Goal: Task Accomplishment & Management: Manage account settings

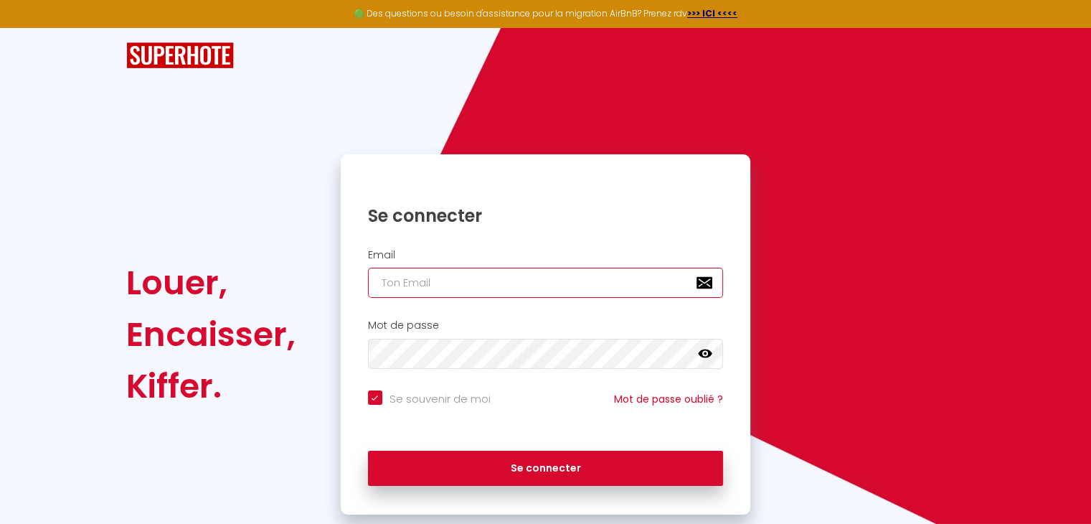
click at [374, 279] on input "email" at bounding box center [546, 283] width 356 height 30
type input "a"
checkbox input "true"
type input "an"
checkbox input "true"
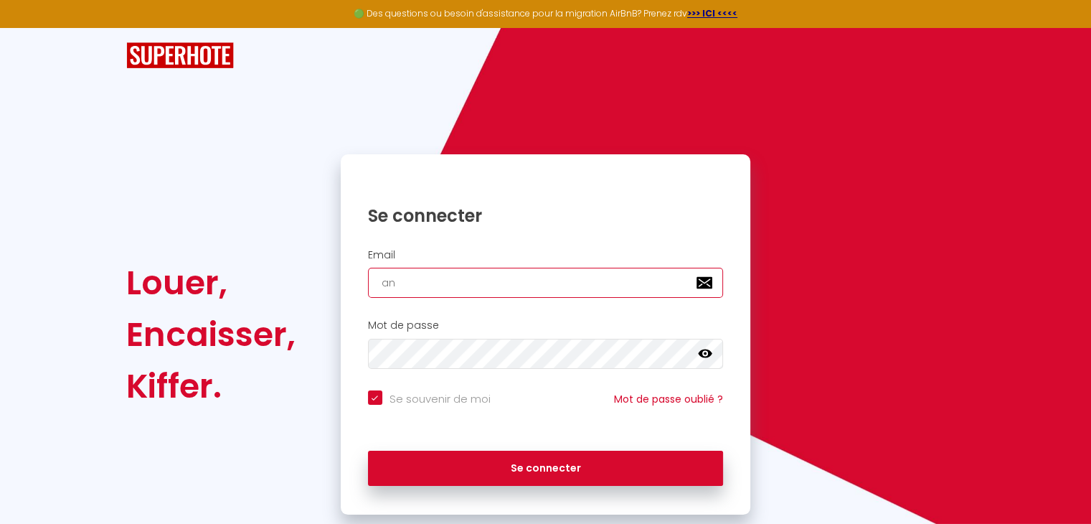
type input "ann"
checkbox input "true"
type input "[PERSON_NAME]"
checkbox input "true"
type input "annej"
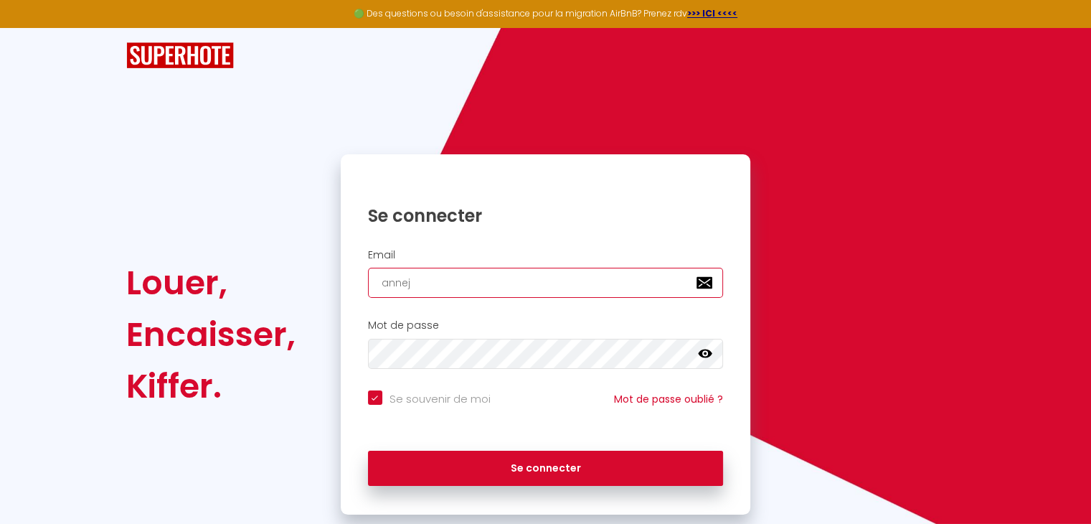
checkbox input "true"
type input "anneje"
checkbox input "true"
type input "annejea"
checkbox input "true"
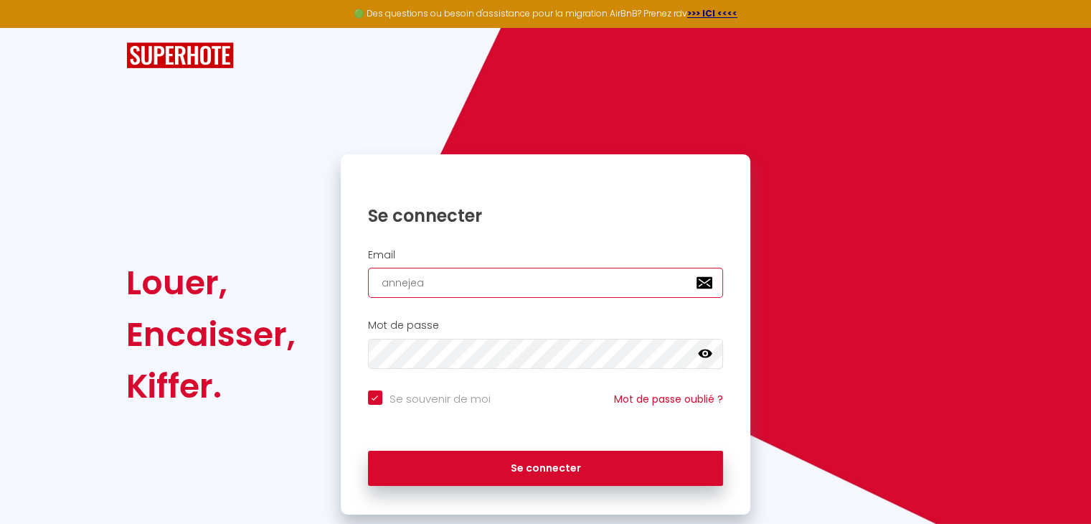
type input "[PERSON_NAME]"
checkbox input "true"
type input "annejeanr"
checkbox input "true"
type input "annejeanre"
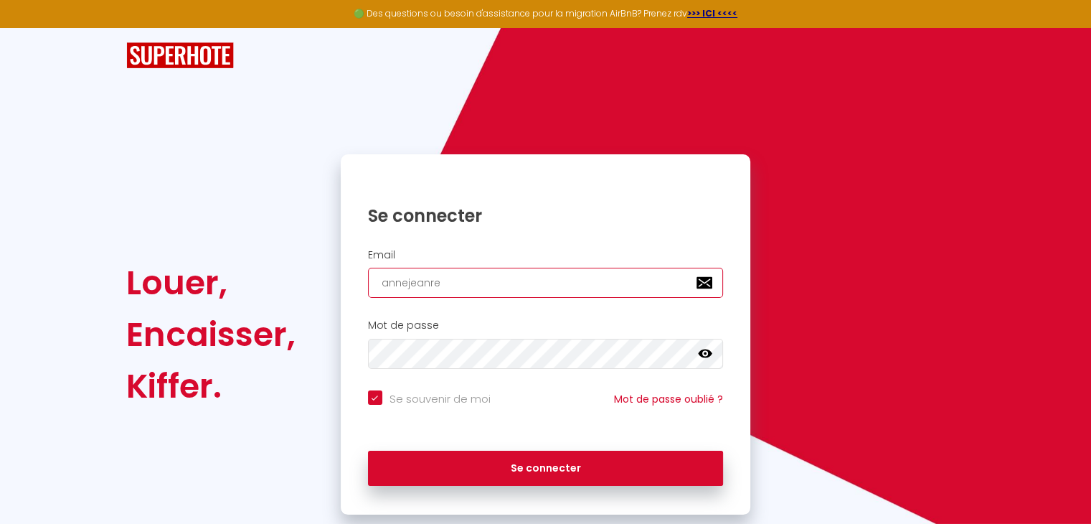
checkbox input "true"
type input "annejeanren"
checkbox input "true"
type input "annejeanrene"
checkbox input "true"
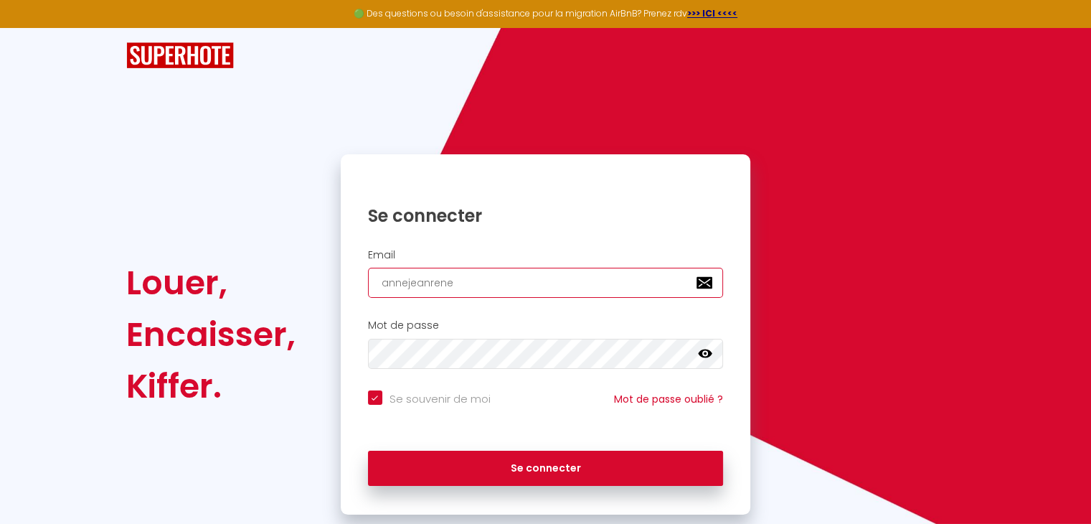
type input "annejeanreneg"
checkbox input "true"
type input "annejeanrenegu"
checkbox input "true"
type input "annejeanrenegui"
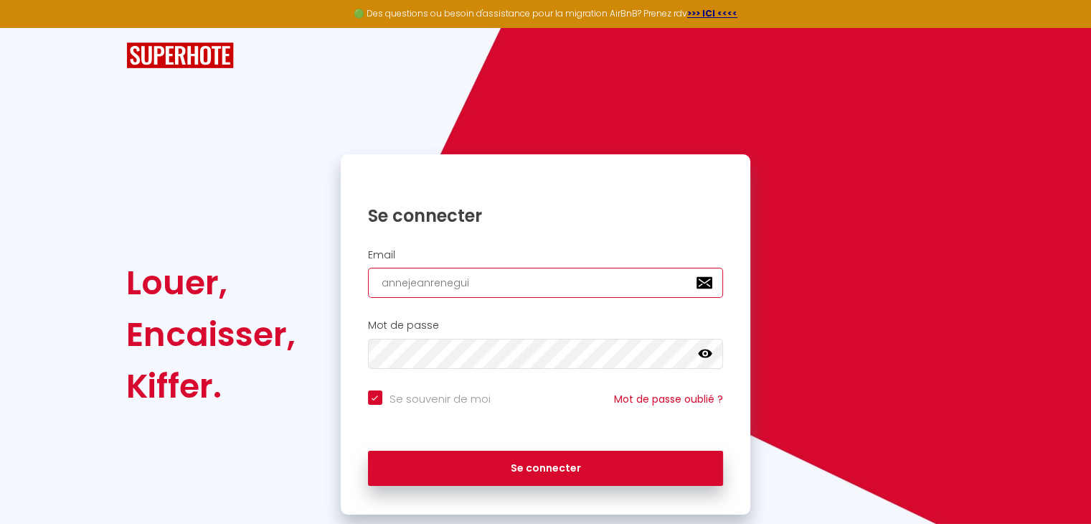
checkbox input "true"
type input "annejeanreneguil"
checkbox input "true"
type input "annejeanreneguill"
checkbox input "true"
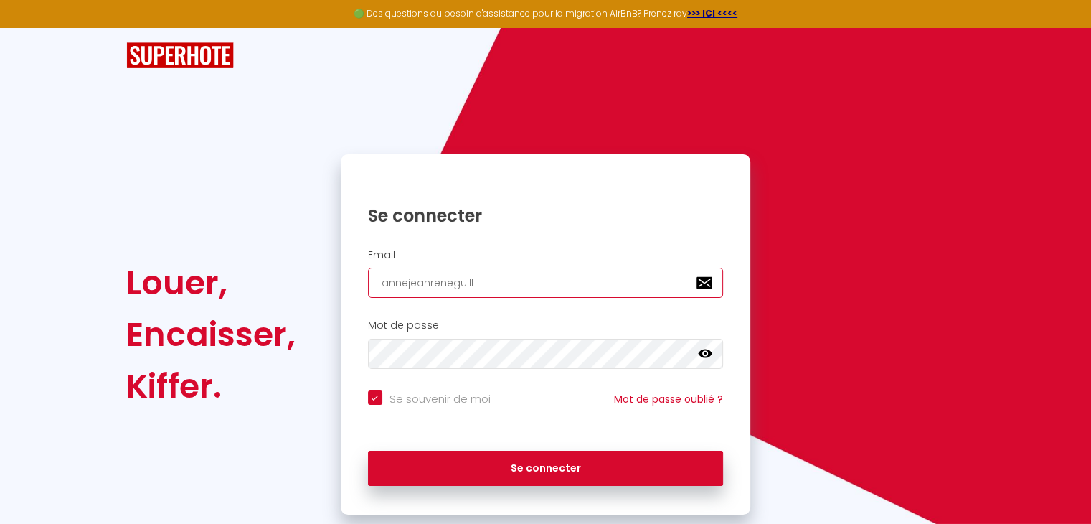
type input "annejeanreneguille"
checkbox input "true"
type input "annejeanreneguiller"
checkbox input "true"
type input "annejeanreneguillerm"
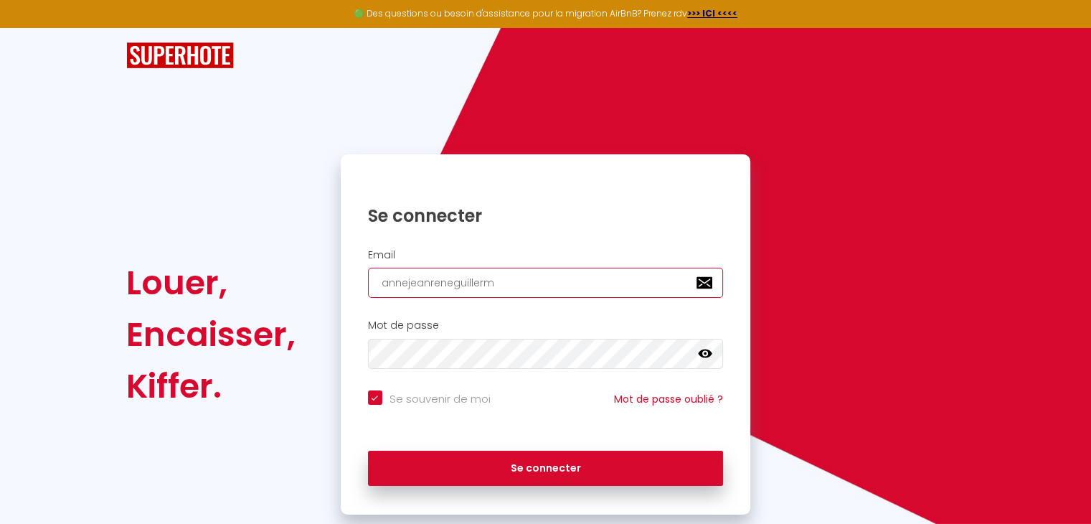
checkbox input "true"
type input "annejeanreneguillerm@"
checkbox input "true"
type input "annejeanreneguillerm@w"
checkbox input "true"
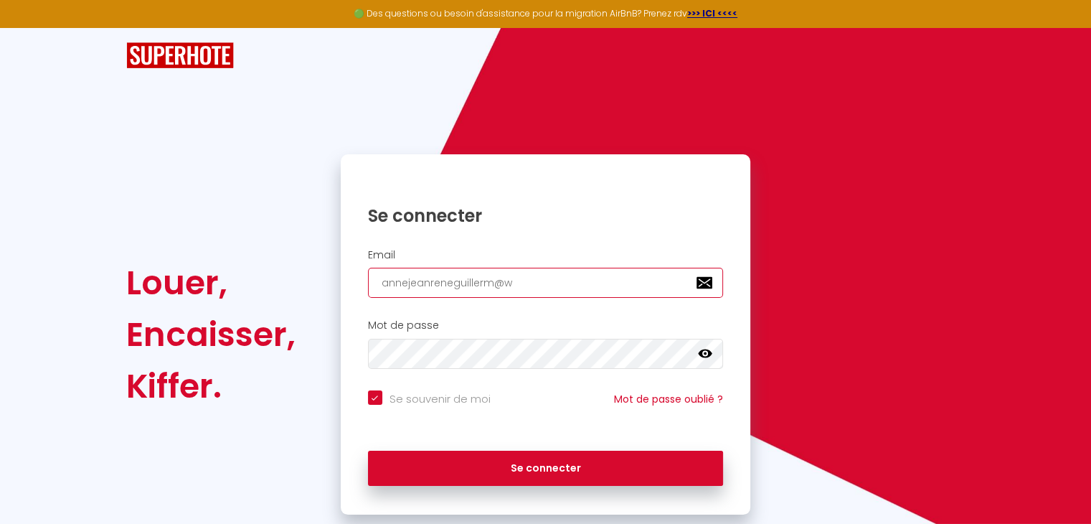
type input "annejeanreneguillerm@wa"
checkbox input "true"
type input "annejeanreneguillerm@wan"
checkbox input "true"
type input "annejeanreneguillerm@wana"
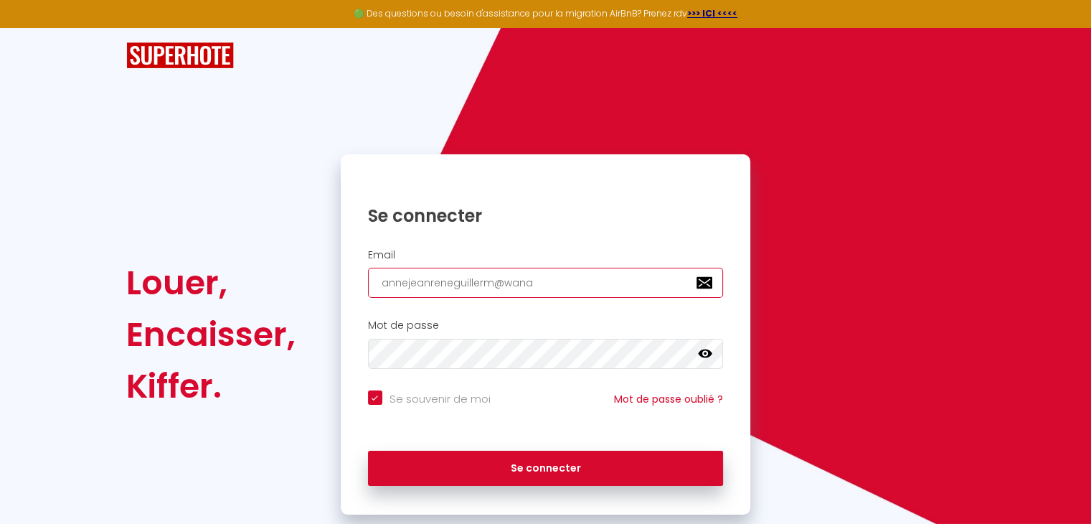
checkbox input "true"
type input "annejeanreneguillerm@wanad"
checkbox input "true"
type input "annejeanreneguillerm@wanado"
checkbox input "true"
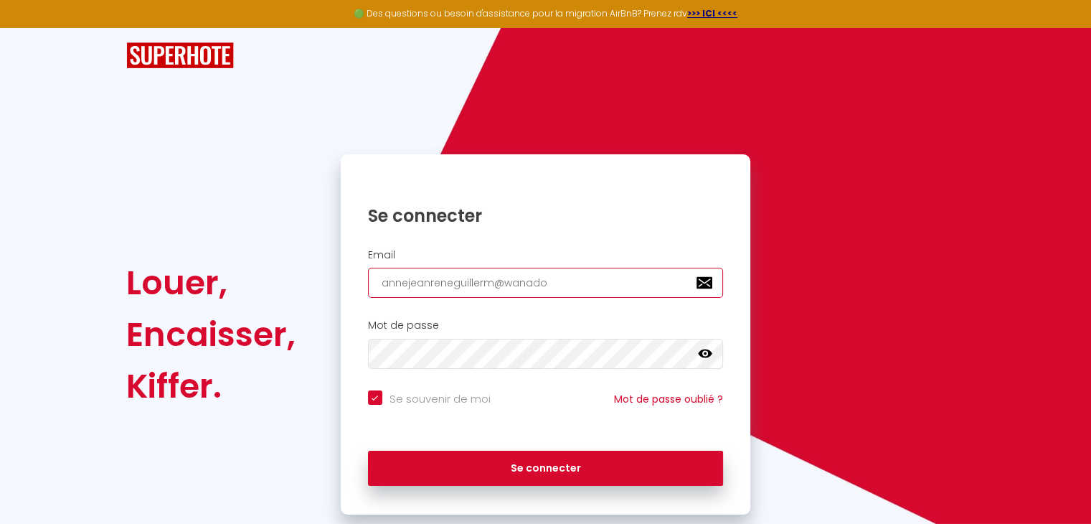
type input "[EMAIL_ADDRESS]"
checkbox input "true"
type input "[EMAIL_ADDRESS]."
checkbox input "true"
type input "annejeanreneguillerm@wanadoo.F"
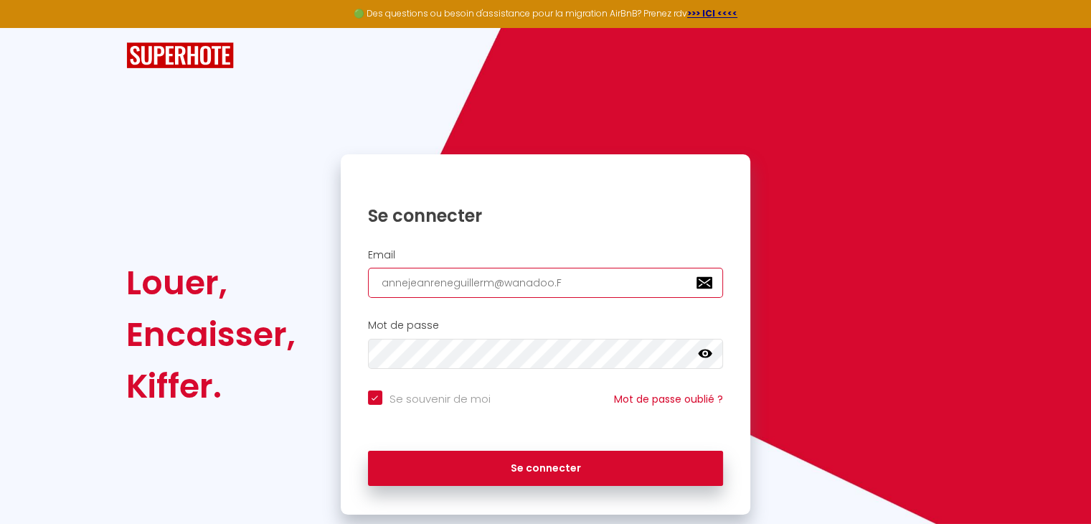
checkbox input "true"
type input "[EMAIL_ADDRESS][DOMAIN_NAME]"
checkbox input "true"
type input "annejeanreneguillerm@wanadoo.F"
checkbox input "true"
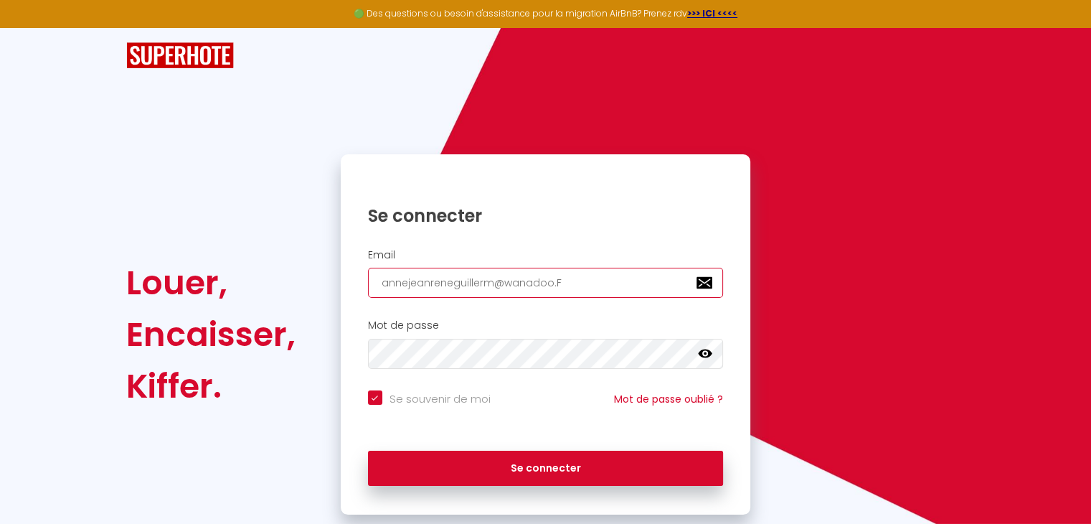
type input "[EMAIL_ADDRESS]."
checkbox input "true"
type input "annejeanreneguillerm@wanadoo.f"
checkbox input "true"
type input "[EMAIL_ADDRESS][DOMAIN_NAME]"
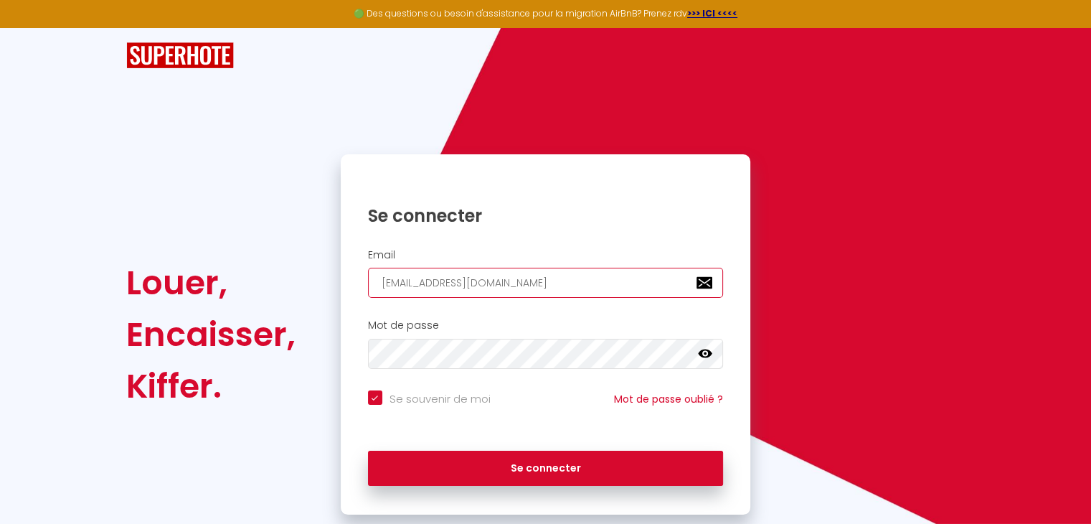
checkbox input "true"
type input "[EMAIL_ADDRESS][DOMAIN_NAME]"
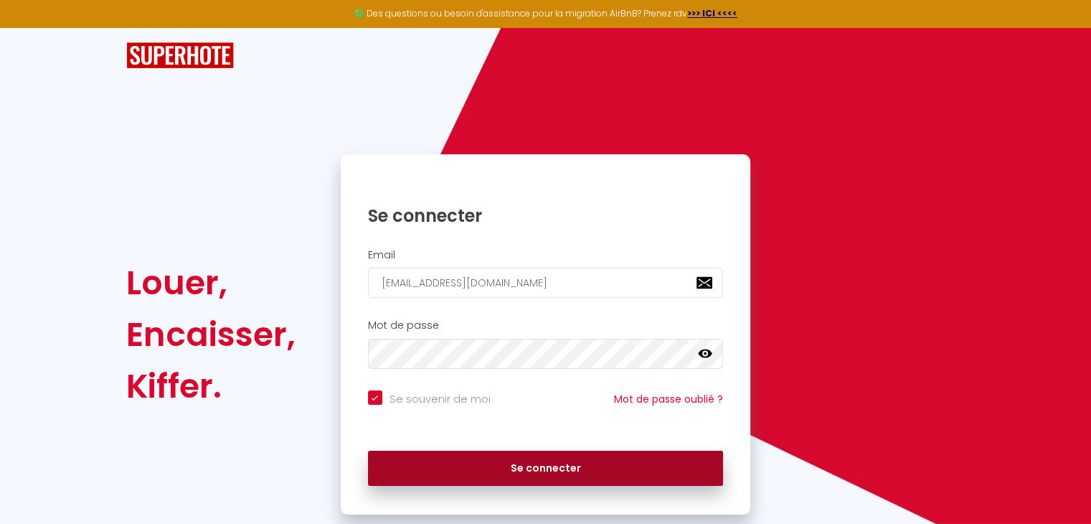
click at [557, 466] on button "Se connecter" at bounding box center [546, 469] width 356 height 36
checkbox input "true"
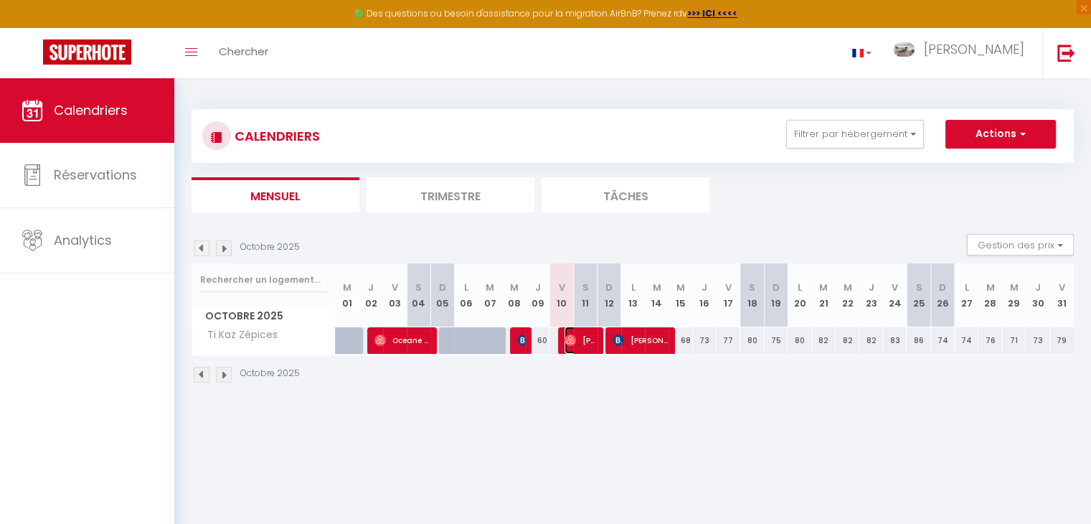
click at [586, 339] on span "[PERSON_NAME]" at bounding box center [581, 339] width 32 height 27
select select "OK"
select select "0"
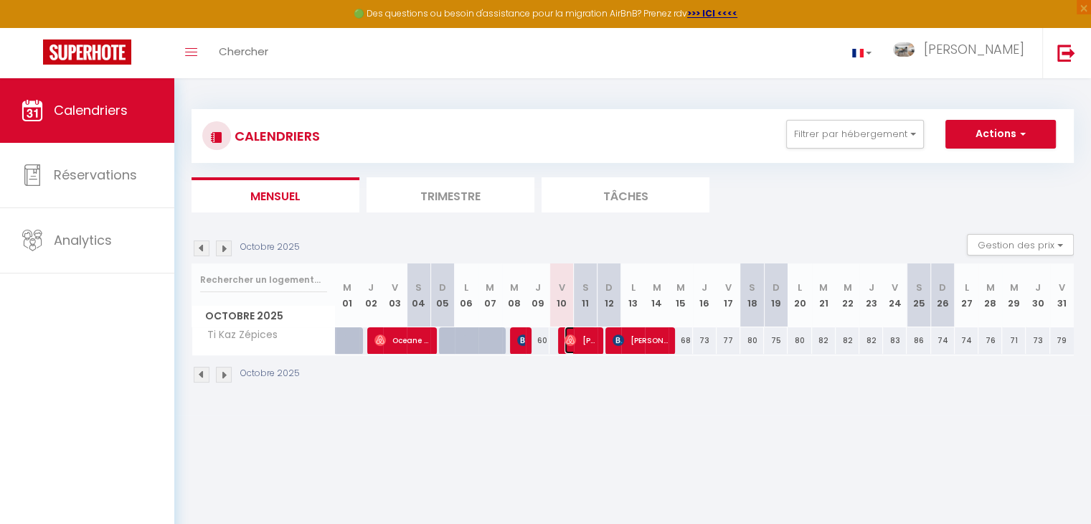
select select "1"
select select
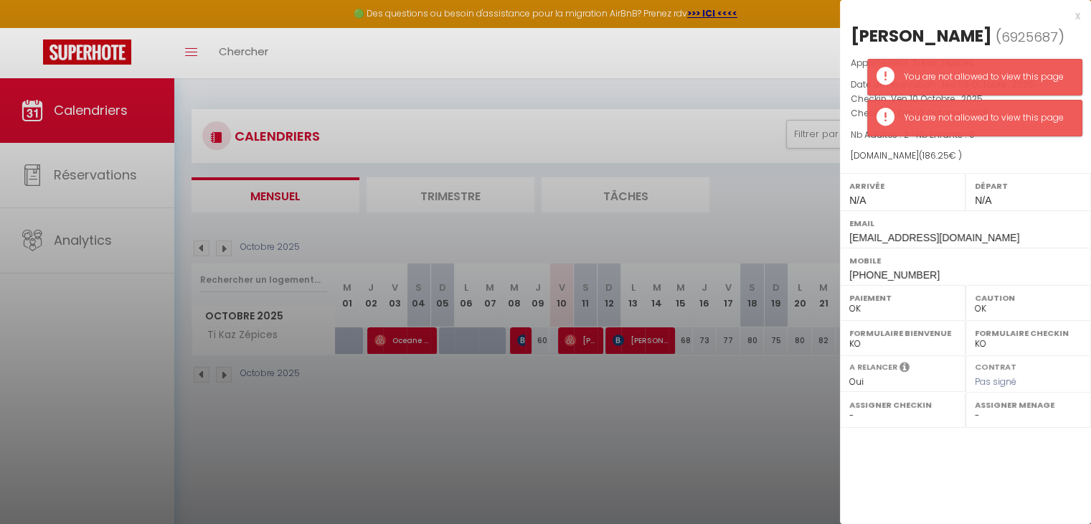
click at [1031, 159] on div "[DOMAIN_NAME] ( 186.25 € )" at bounding box center [966, 156] width 230 height 14
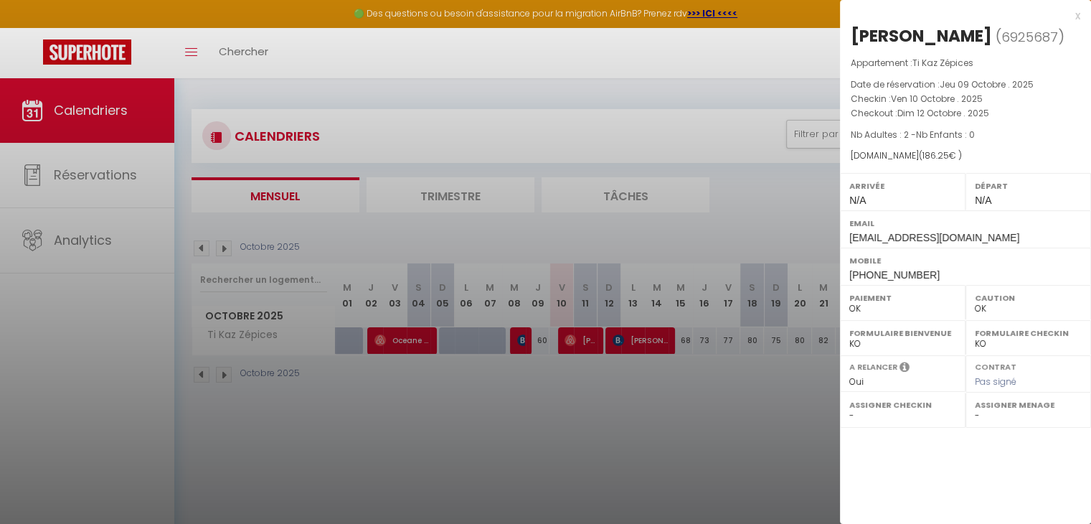
click at [921, 479] on div "x [PERSON_NAME] ( 6925687 ) Appartement : Ti Kaz Zépices Date de réservation : …" at bounding box center [965, 262] width 251 height 524
click at [924, 470] on div "x [PERSON_NAME] ( 6925687 ) Appartement : Ti Kaz Zépices Date de réservation : …" at bounding box center [965, 262] width 251 height 524
drag, startPoint x: 1021, startPoint y: 113, endPoint x: 1068, endPoint y: 127, distance: 48.8
click at [1068, 127] on div "Appartement : Ti Kaz Zépices Date de réservation : [DATE] . 2025 Checkin : [DAT…" at bounding box center [965, 109] width 251 height 107
click at [448, 185] on div at bounding box center [545, 262] width 1091 height 524
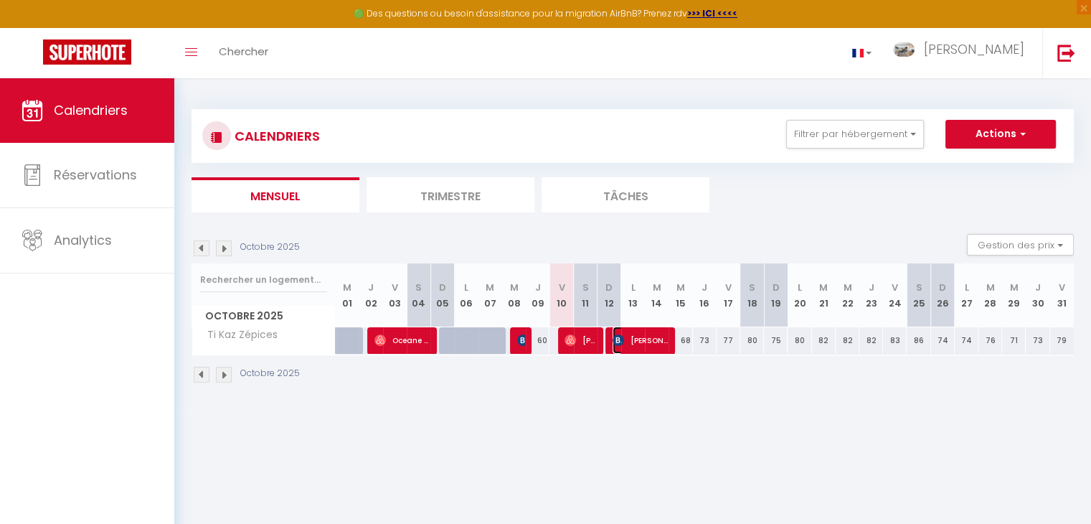
click at [644, 343] on span "[PERSON_NAME]" at bounding box center [640, 339] width 55 height 27
select select "KO"
select select
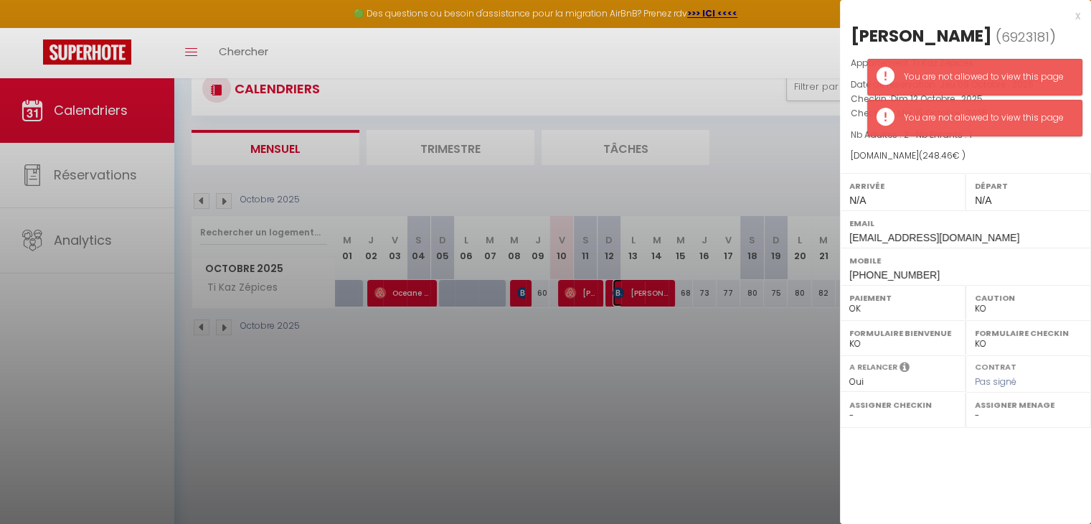
scroll to position [77, 0]
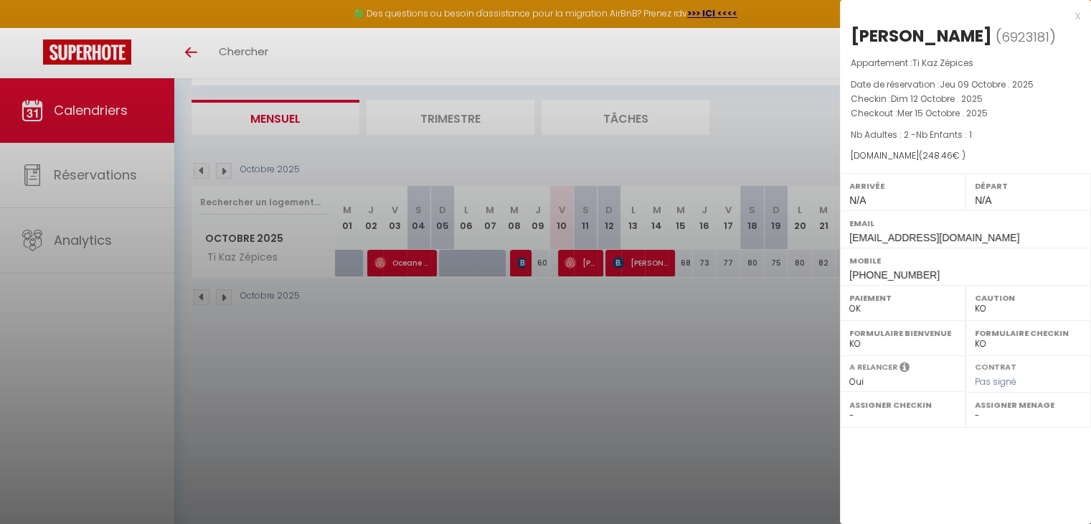
click at [87, 176] on div at bounding box center [545, 262] width 1091 height 524
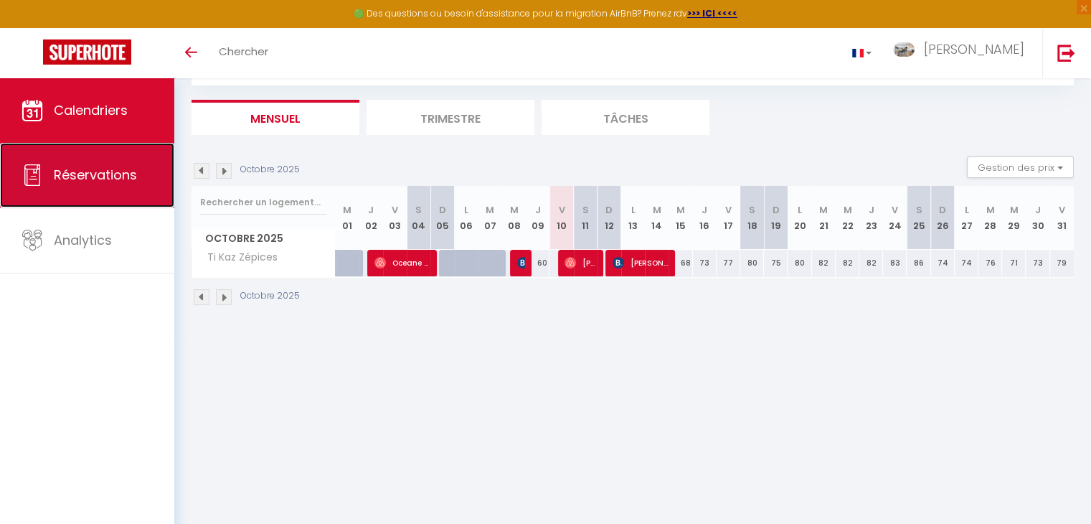
click at [87, 176] on span "Réservations" at bounding box center [95, 175] width 83 height 18
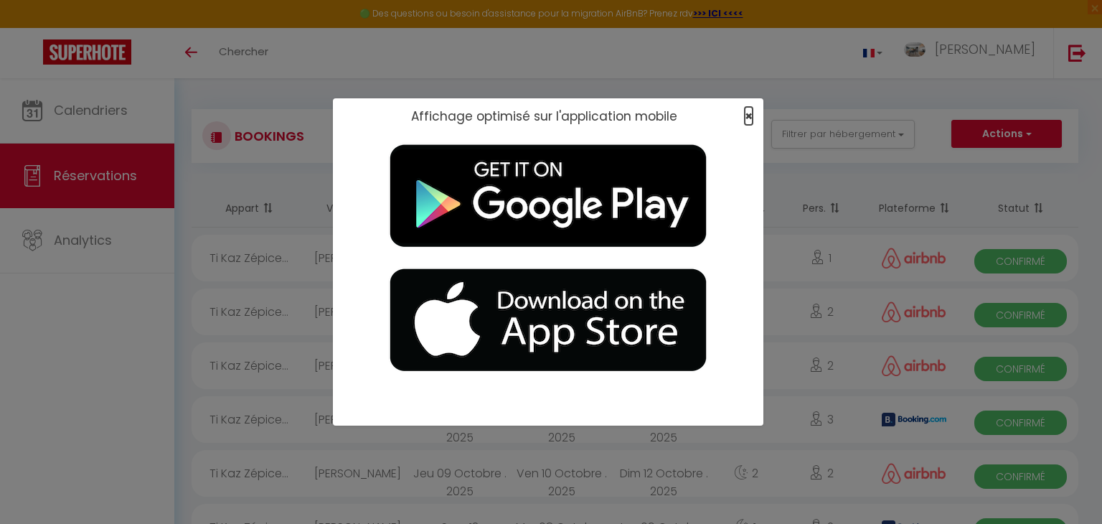
click at [746, 118] on span "×" at bounding box center [749, 116] width 8 height 18
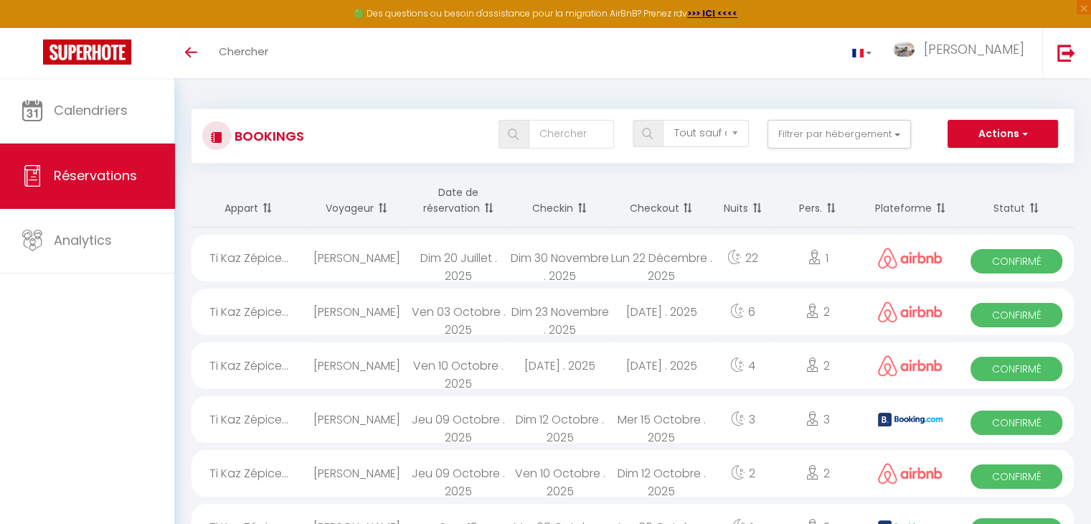
click at [1007, 367] on span "Confirmé" at bounding box center [1017, 369] width 92 height 24
select select "OK"
select select "0"
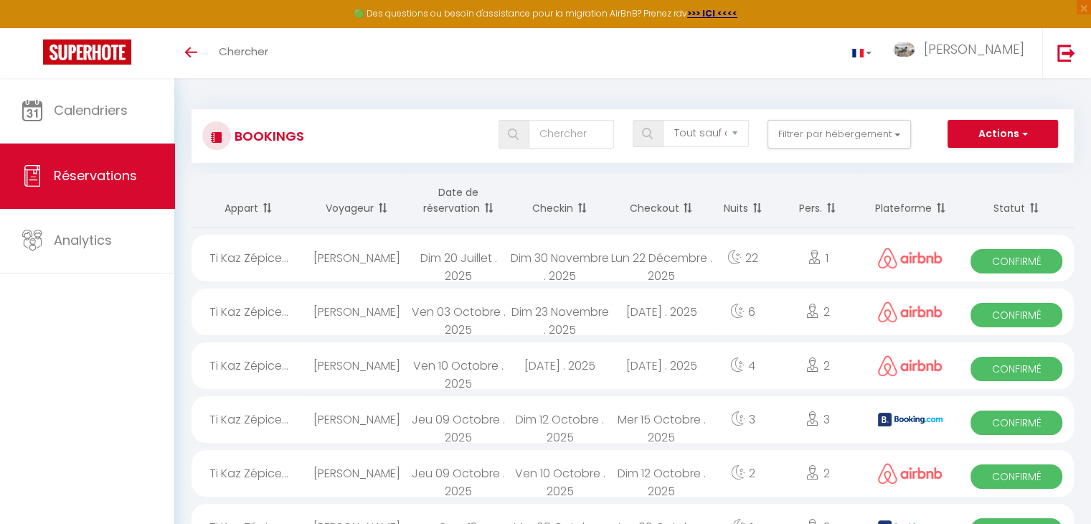
select select "1"
select select
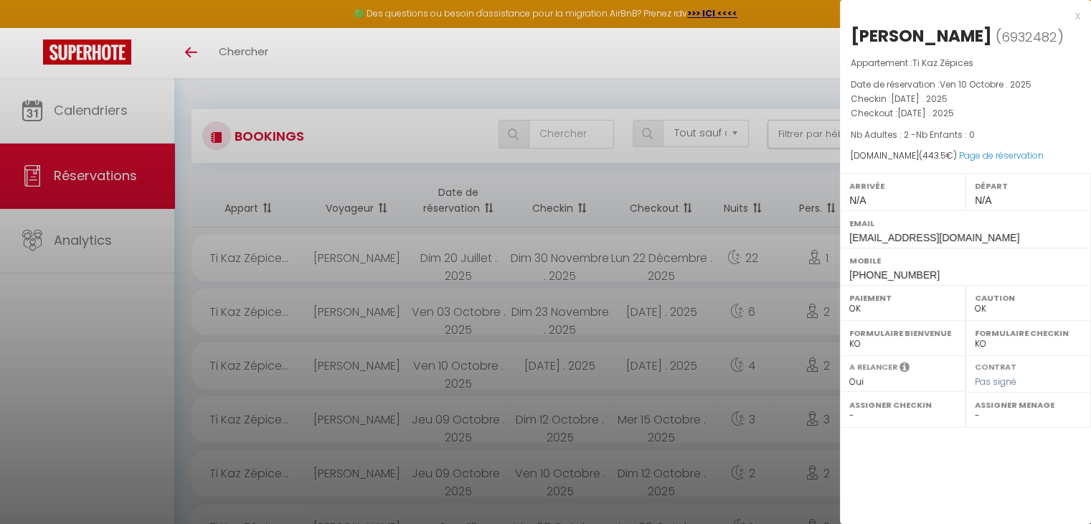
click at [1080, 13] on div "x" at bounding box center [960, 15] width 240 height 17
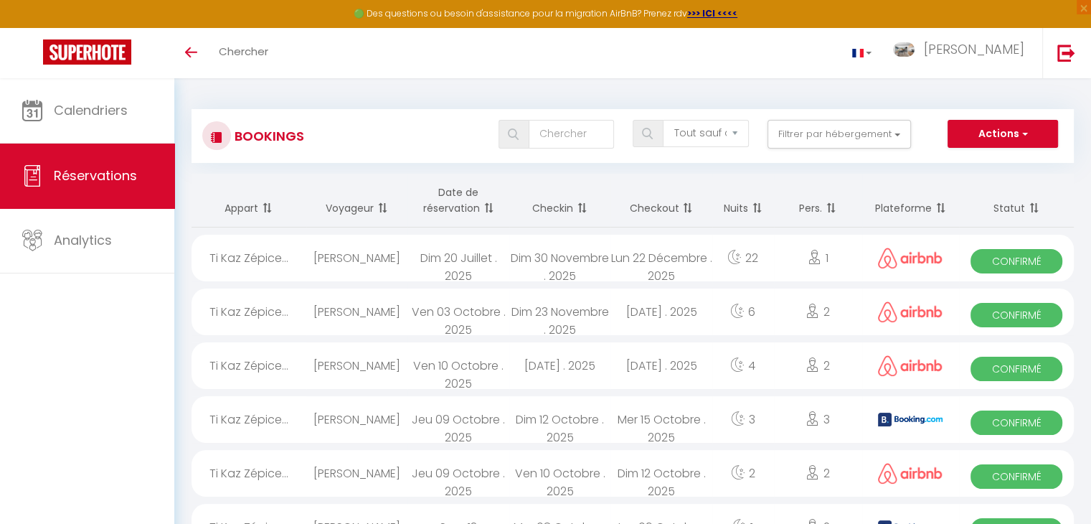
click at [998, 473] on span "Confirmé" at bounding box center [1017, 476] width 92 height 24
select select
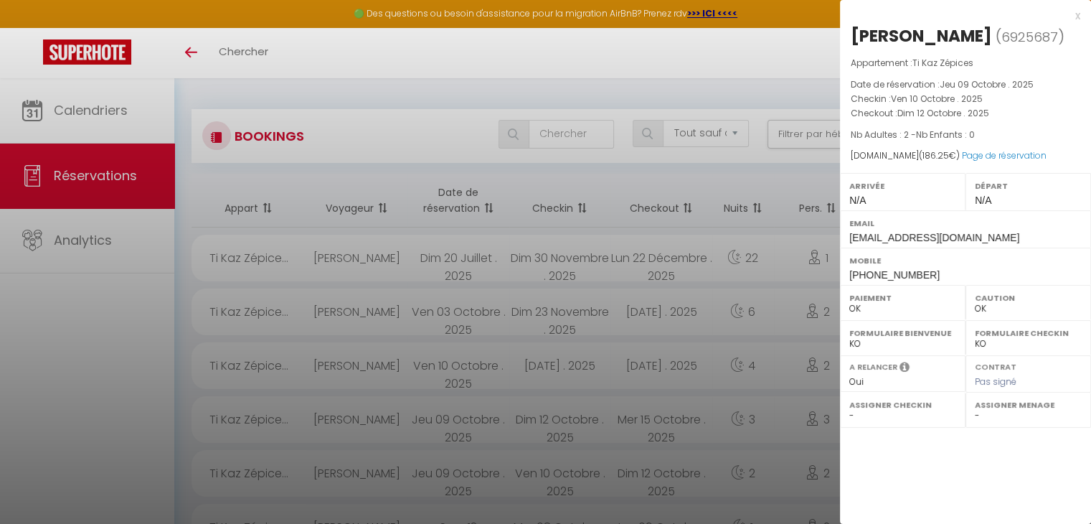
click at [1078, 17] on div "x" at bounding box center [960, 15] width 240 height 17
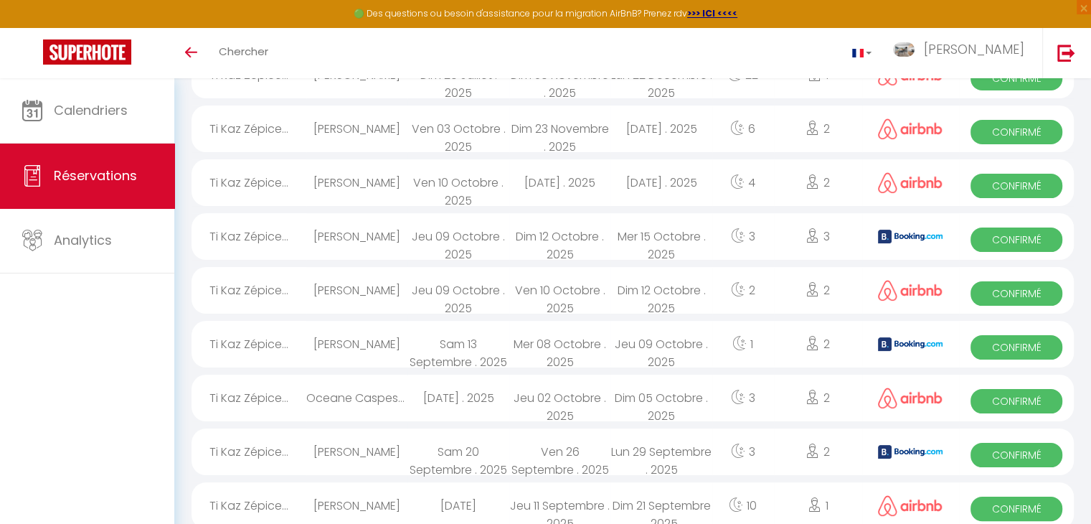
scroll to position [210, 0]
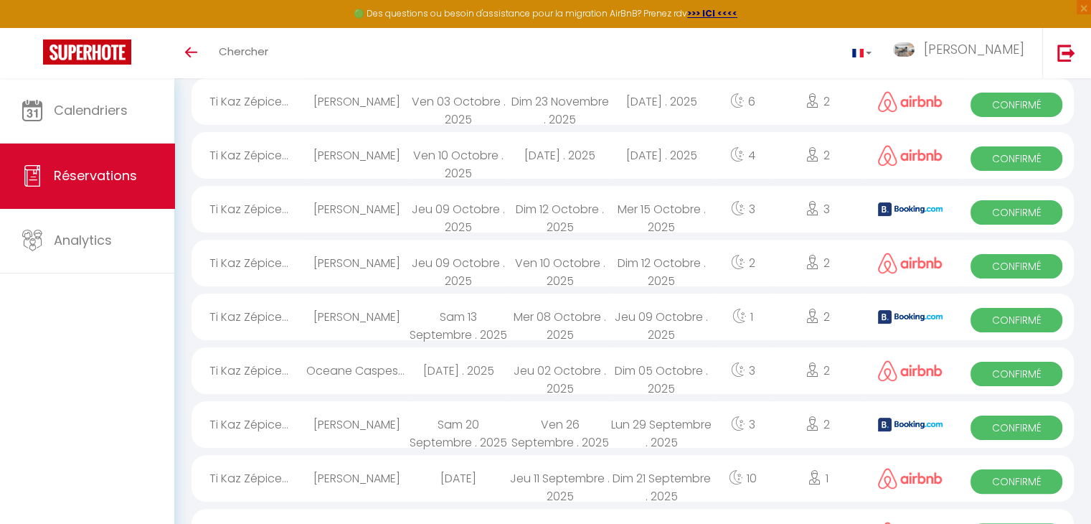
click at [995, 312] on span "Confirmé" at bounding box center [1017, 320] width 92 height 24
select select
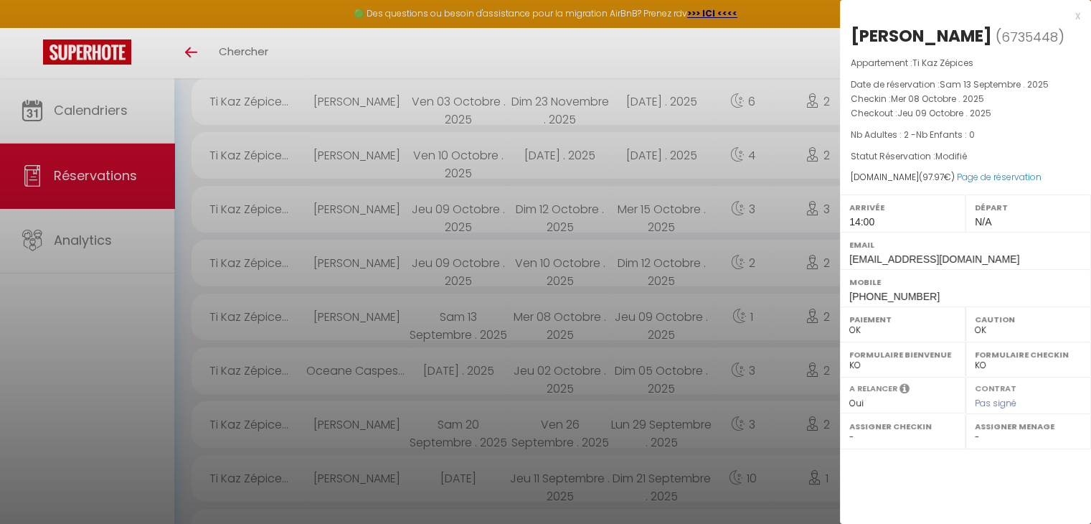
click at [1078, 16] on div "x" at bounding box center [960, 15] width 240 height 17
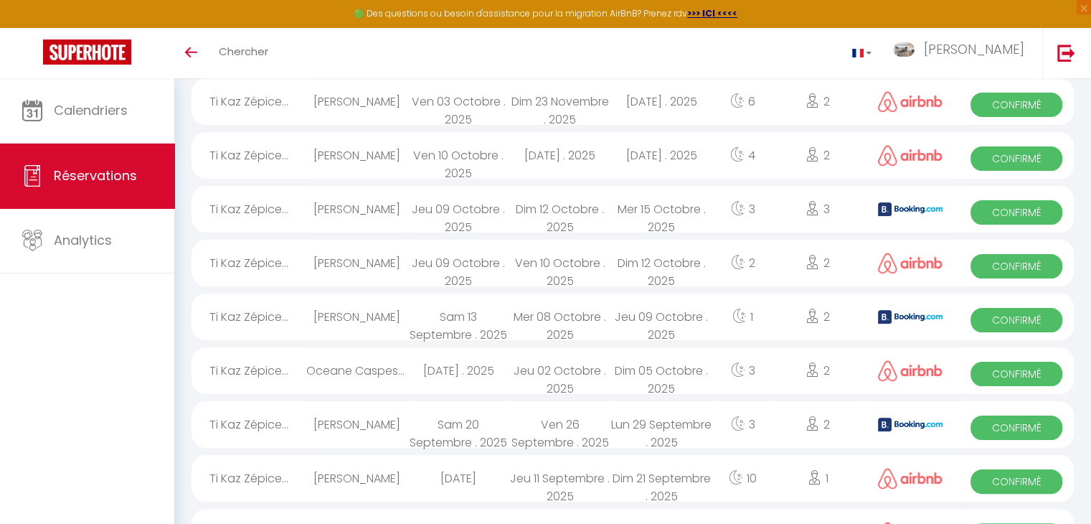
click at [1004, 421] on span "Confirmé" at bounding box center [1017, 427] width 92 height 24
select select
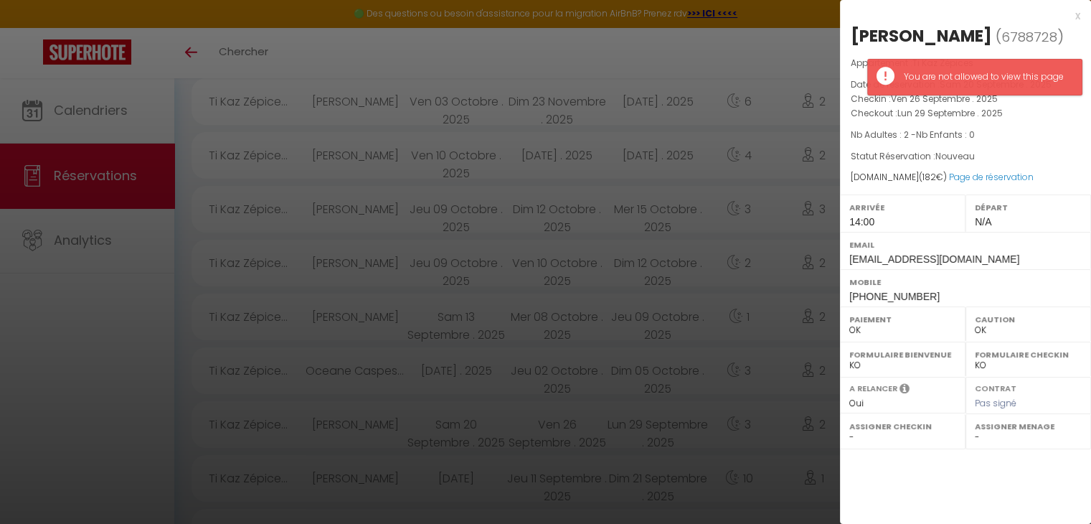
scroll to position [211, 0]
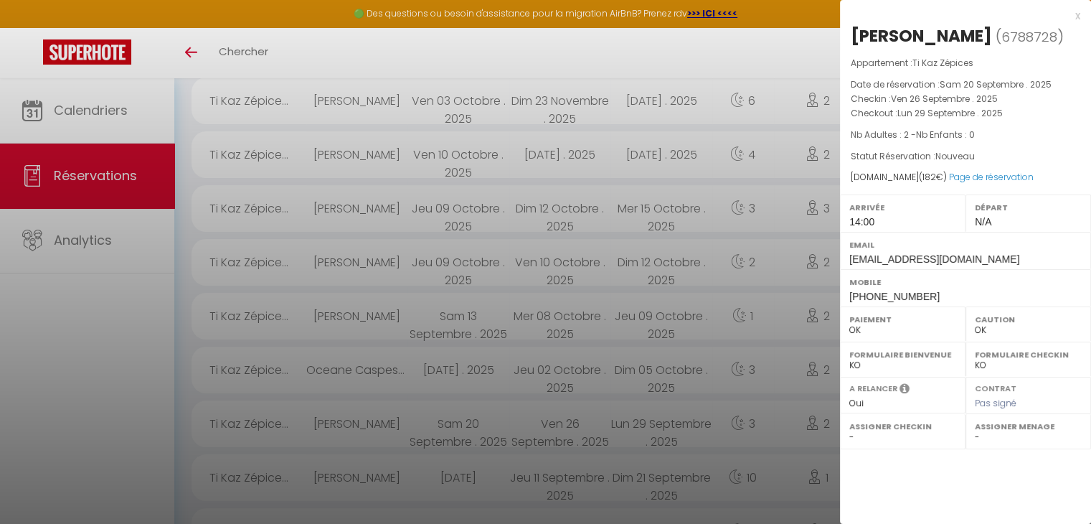
click at [1077, 15] on div "x" at bounding box center [960, 15] width 240 height 17
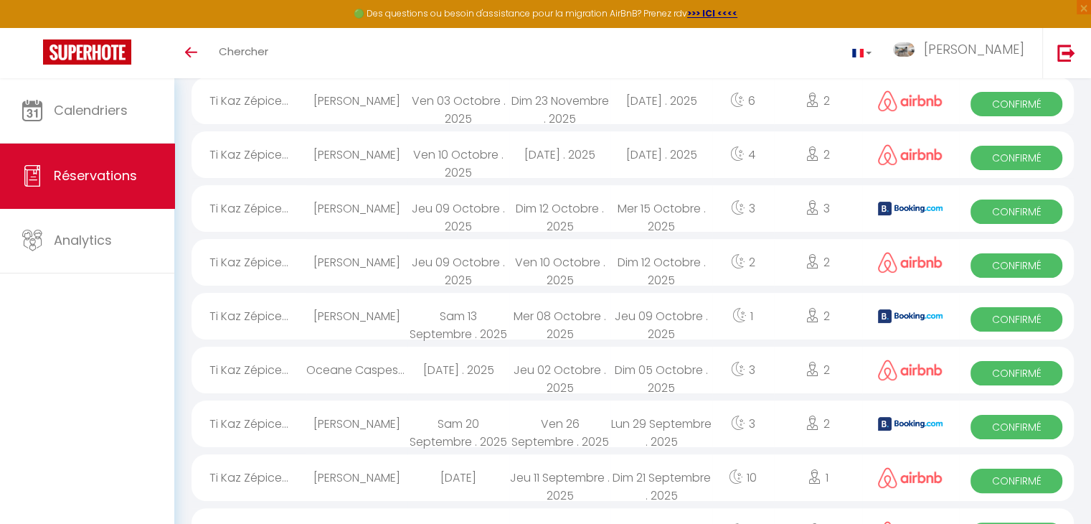
click at [1019, 479] on span "Confirmé" at bounding box center [1017, 481] width 92 height 24
select select
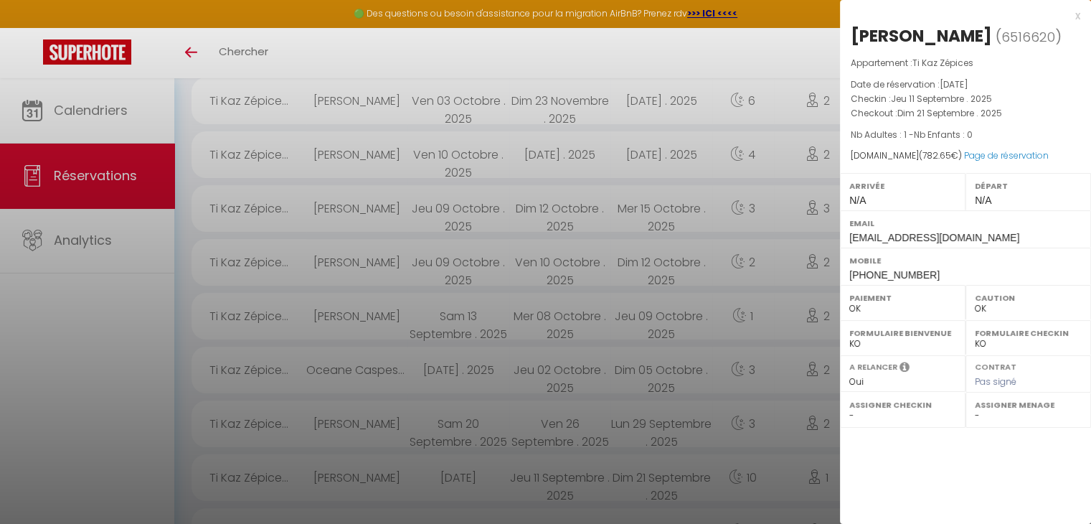
click at [1078, 15] on div "x" at bounding box center [960, 15] width 240 height 17
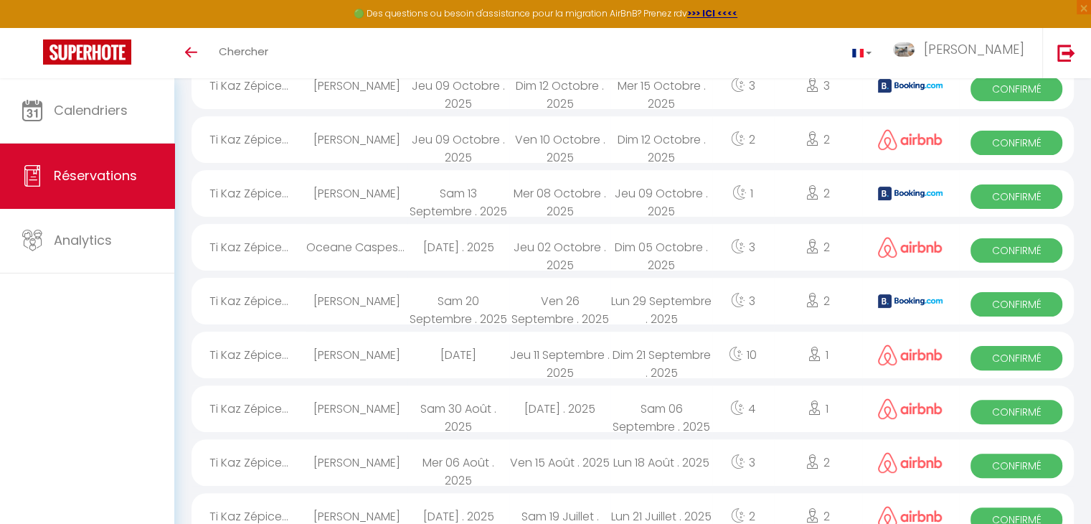
scroll to position [313, 0]
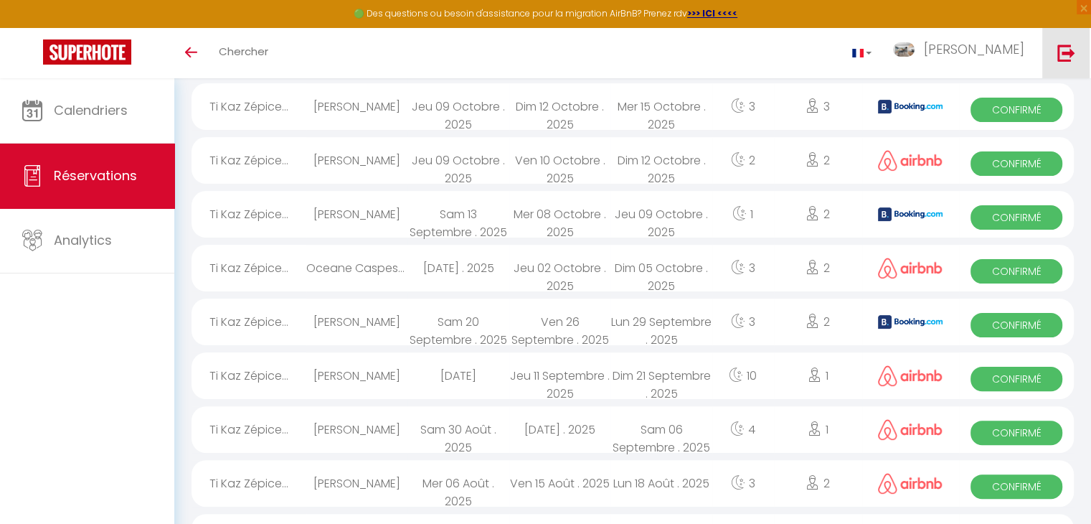
click at [1062, 52] on img at bounding box center [1067, 53] width 18 height 18
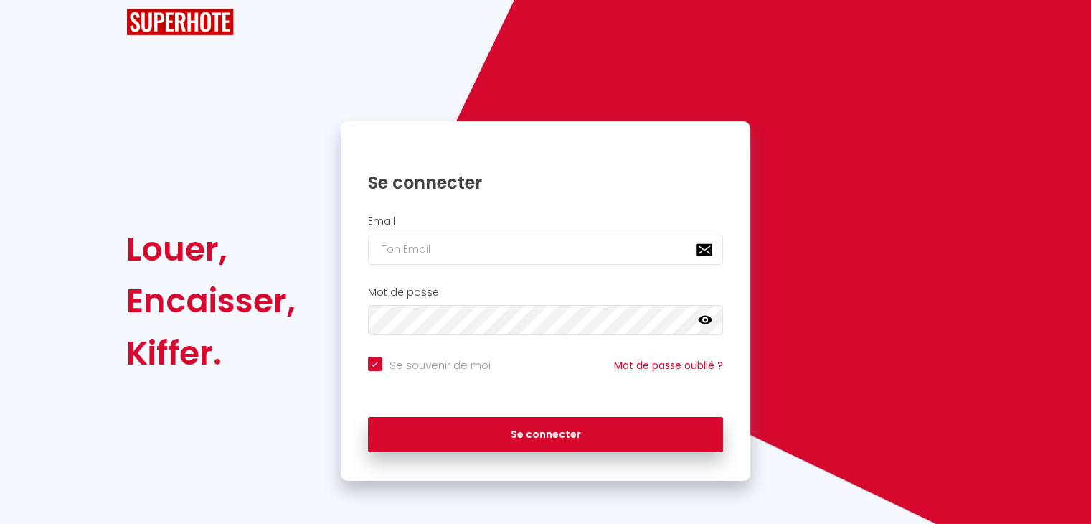
checkbox input "true"
